Goal: Information Seeking & Learning: Find specific page/section

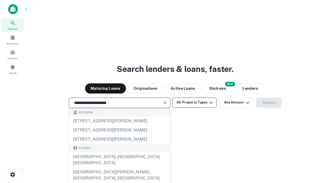
type input "**********"
click at [194, 102] on button "All Property Types" at bounding box center [194, 102] width 44 height 10
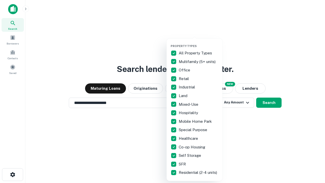
click at [198, 43] on button "button" at bounding box center [198, 43] width 56 height 0
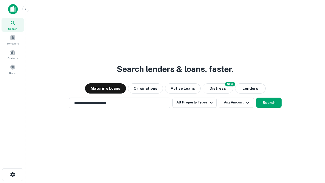
scroll to position [8, 0]
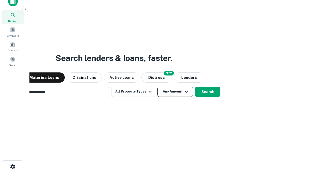
click at [157, 87] on button "Any Amount" at bounding box center [175, 92] width 36 height 10
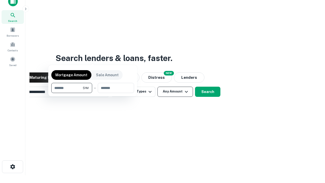
scroll to position [8, 0]
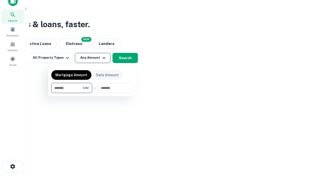
type input "*******"
click at [93, 93] on button "button" at bounding box center [92, 93] width 83 height 0
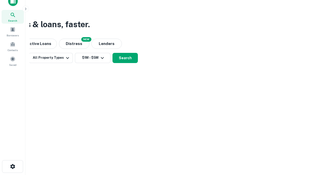
scroll to position [3, 94]
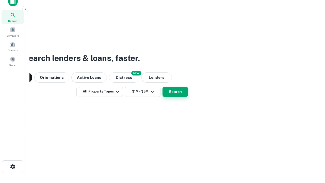
click at [162, 87] on button "Search" at bounding box center [174, 92] width 25 height 10
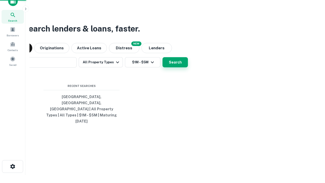
scroll to position [13, 144]
